Goal: Find specific page/section

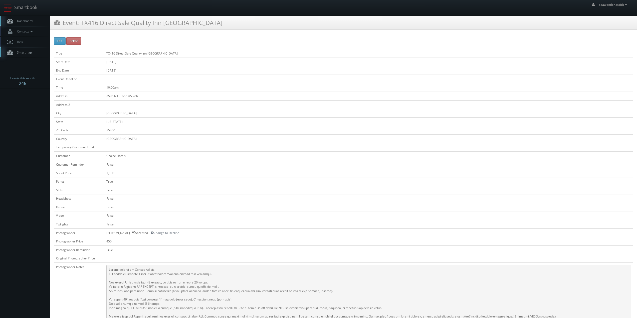
click at [34, 23] on link "Dashboard" at bounding box center [25, 21] width 50 height 10
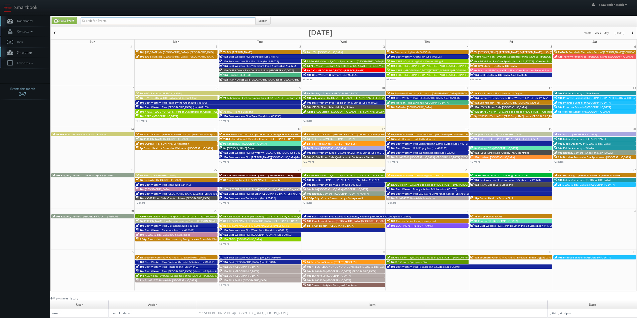
click at [131, 23] on input "text" at bounding box center [168, 20] width 175 height 7
type input "rogge"
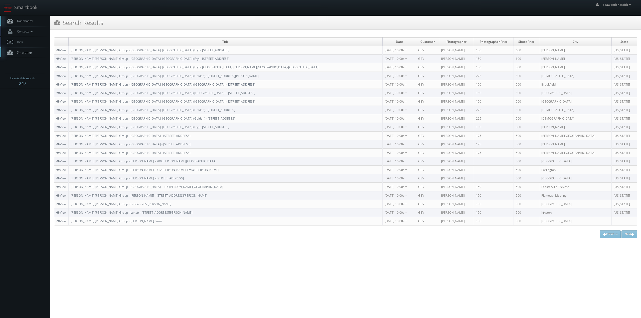
click at [112, 83] on link "[PERSON_NAME] [PERSON_NAME] Group - [GEOGRAPHIC_DATA], [GEOGRAPHIC_DATA] ([GEOG…" at bounding box center [163, 84] width 185 height 4
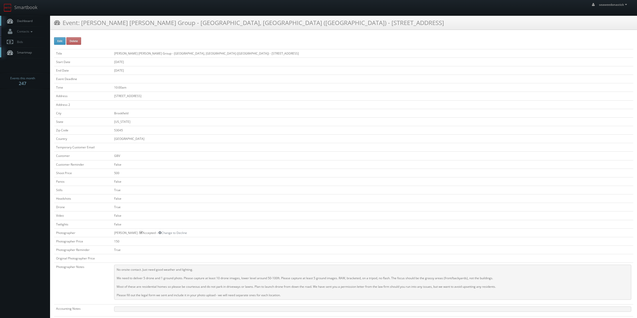
click at [25, 23] on span "Dashboard" at bounding box center [24, 21] width 18 height 4
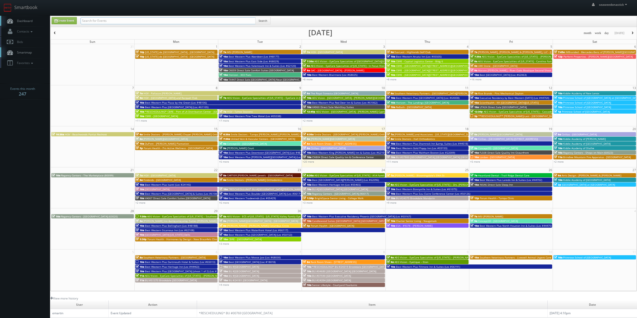
click at [108, 21] on input "text" at bounding box center [168, 20] width 175 height 7
type input "dupont"
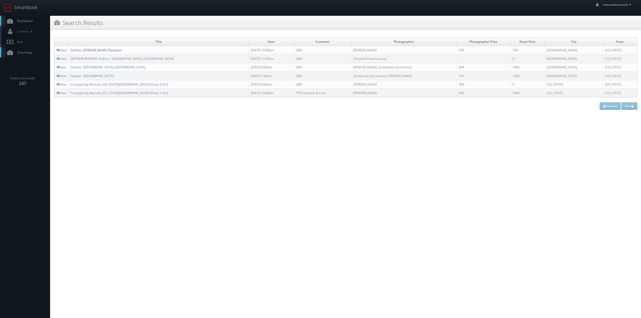
click at [86, 51] on link "DuPont - [PERSON_NAME] Plantation" at bounding box center [96, 50] width 51 height 4
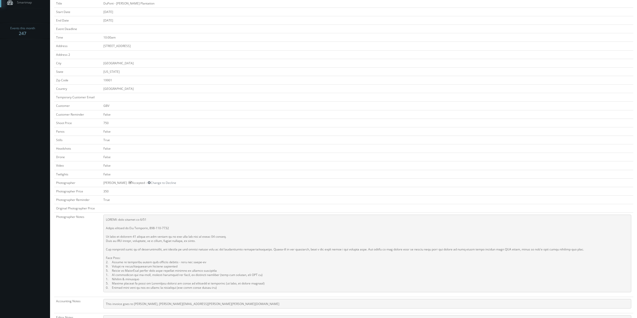
scroll to position [75, 0]
